Goal: Task Accomplishment & Management: Complete application form

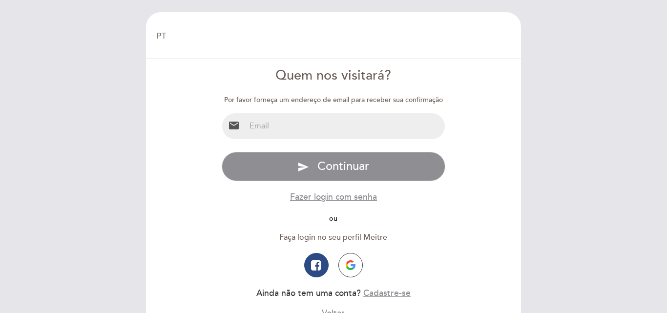
select select "pt"
click at [299, 118] on input "email" at bounding box center [346, 126] width 200 height 26
type input "[EMAIL_ADDRESS][DOMAIN_NAME]"
click at [356, 169] on span "Continuar" at bounding box center [344, 166] width 52 height 14
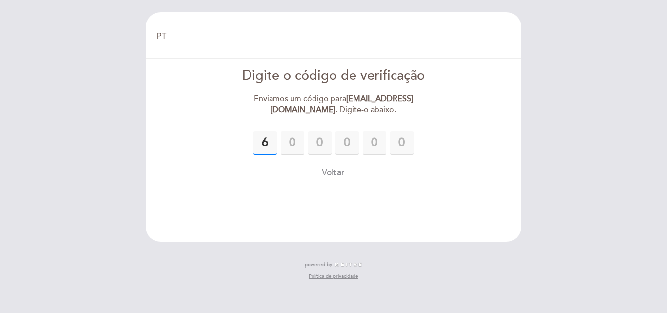
type input "6"
type input "3"
type input "8"
type input "9"
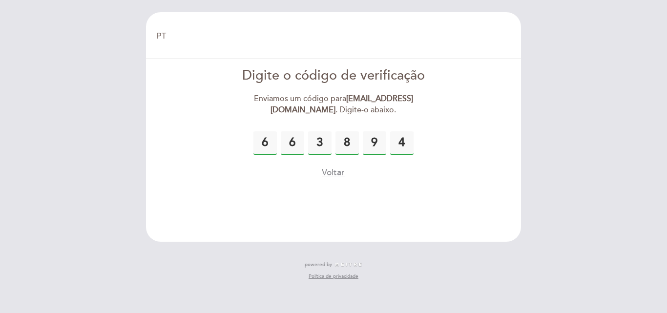
type input "4"
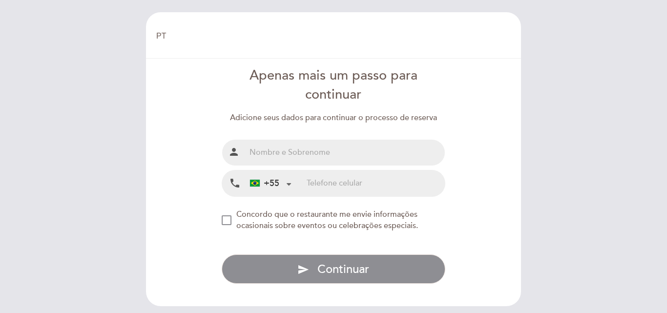
click at [334, 173] on input "tel" at bounding box center [376, 183] width 138 height 26
click at [316, 157] on input "text" at bounding box center [346, 153] width 200 height 26
type input "[PERSON_NAME]"
click at [345, 186] on input "tel" at bounding box center [376, 183] width 138 height 26
type input "51999850240"
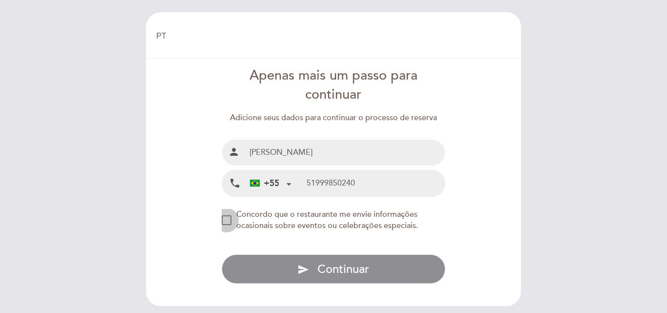
click at [226, 219] on div "NEW_MODAL_AGREE_RESTAURANT_SEND_OCCASIONAL_INFO" at bounding box center [227, 220] width 10 height 10
click at [345, 272] on span "Continuar" at bounding box center [344, 269] width 52 height 14
